Goal: Check status

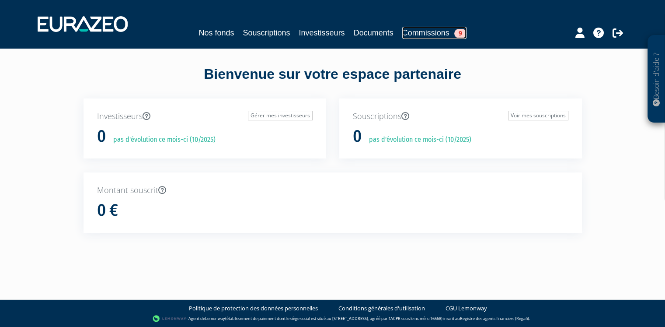
click at [425, 35] on link "Commissions 9" at bounding box center [434, 33] width 64 height 12
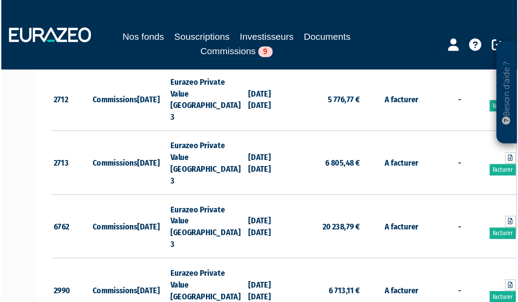
scroll to position [219, 0]
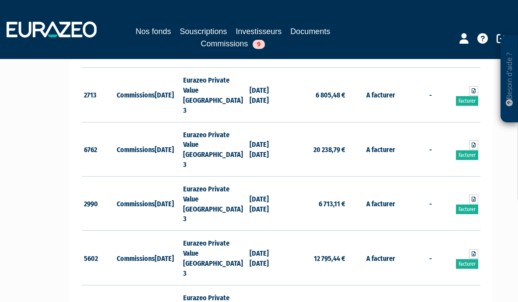
click at [327, 231] on td "12 795,44 €" at bounding box center [314, 258] width 66 height 54
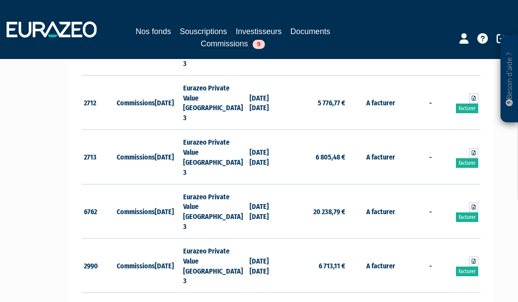
scroll to position [219, 0]
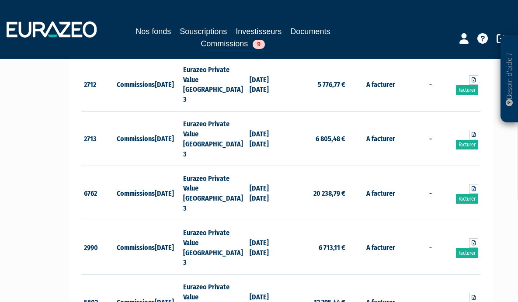
click at [375, 220] on td "A facturer" at bounding box center [381, 247] width 66 height 54
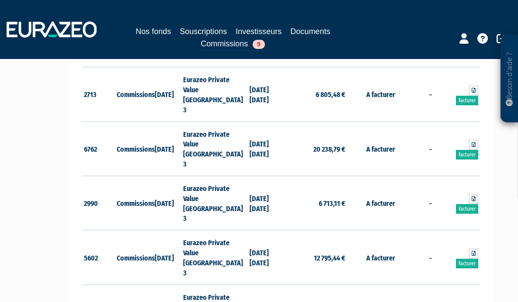
scroll to position [263, 0]
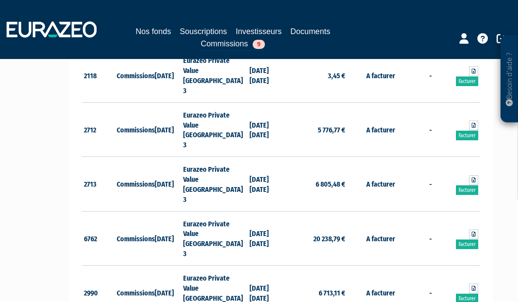
scroll to position [132, 0]
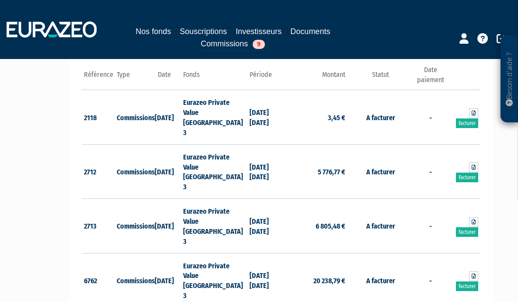
click at [271, 199] on td "30/09/2023 31/12/2023" at bounding box center [263, 226] width 33 height 54
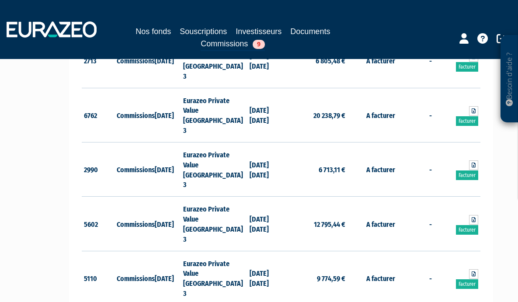
scroll to position [263, 0]
